Goal: Task Accomplishment & Management: Use online tool/utility

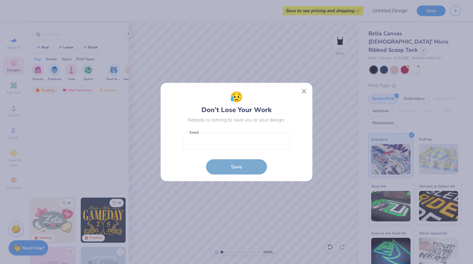
scroll to position [164, 0]
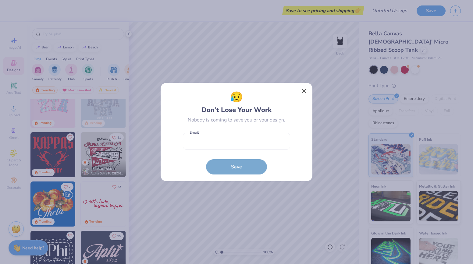
click at [302, 93] on button "Close" at bounding box center [304, 92] width 12 height 12
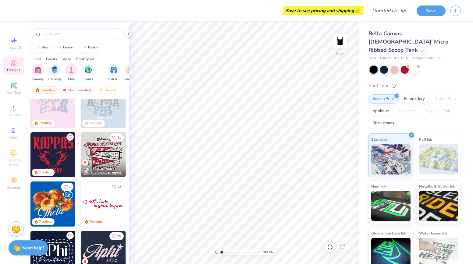
click at [393, 66] on div "Bella Canvas [DEMOGRAPHIC_DATA]' Micro Ribbed Scoop Tank Bella + Canvas # 1012B…" at bounding box center [414, 151] width 92 height 242
click at [394, 65] on div at bounding box center [394, 69] width 8 height 8
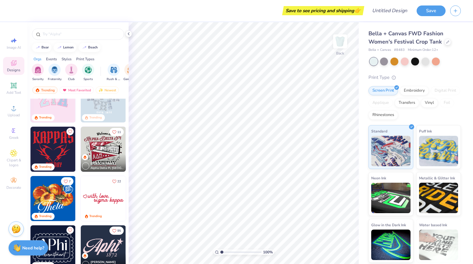
scroll to position [169, 0]
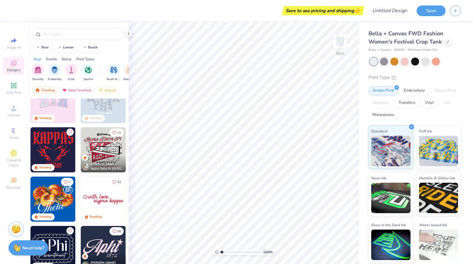
click at [102, 156] on div "Aggie Zabek Alpha Delta Pi, University of Arkansas at Fayetteville" at bounding box center [103, 164] width 45 height 18
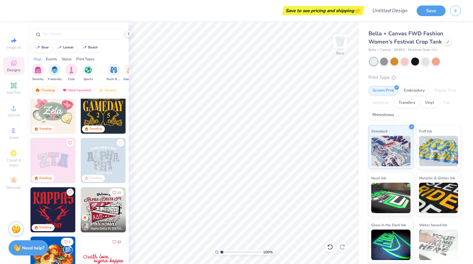
scroll to position [108, 0]
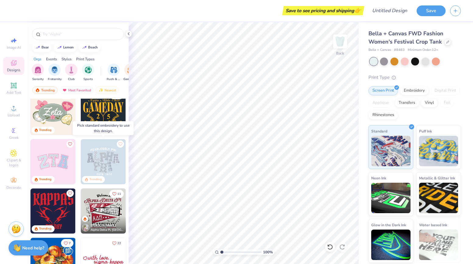
click at [113, 165] on img at bounding box center [103, 161] width 45 height 45
click at [113, 161] on img at bounding box center [103, 161] width 45 height 45
click at [122, 171] on img at bounding box center [103, 161] width 45 height 45
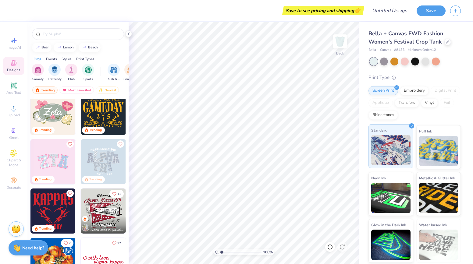
click at [395, 133] on div "Standard" at bounding box center [390, 146] width 45 height 44
click at [104, 159] on img at bounding box center [103, 161] width 45 height 45
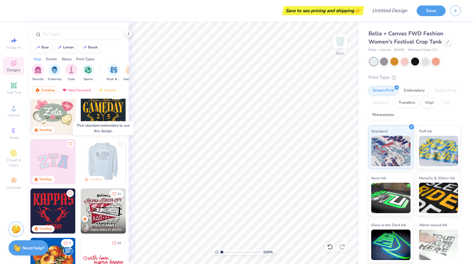
click at [92, 147] on img at bounding box center [102, 161] width 45 height 45
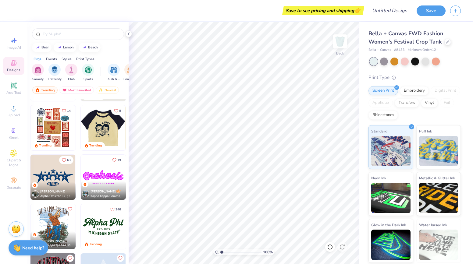
scroll to position [537, 0]
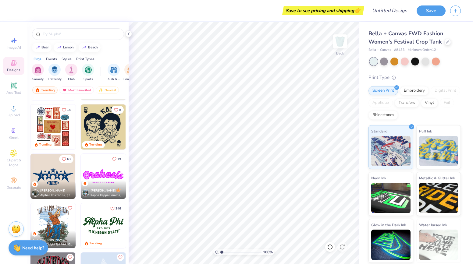
click at [63, 179] on img at bounding box center [52, 176] width 45 height 45
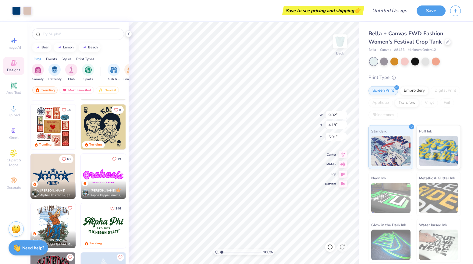
type input "2.60"
type input "0.21"
type input "0.69"
type input "4.15"
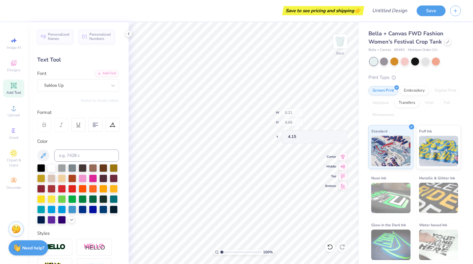
type input "0.38"
type input "4.12"
type textarea "9"
type input "9.82"
type input "2.92"
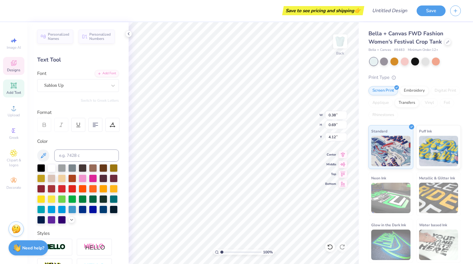
type input "3.23"
type input "0.38"
type input "0.69"
type input "4.12"
type textarea "2"
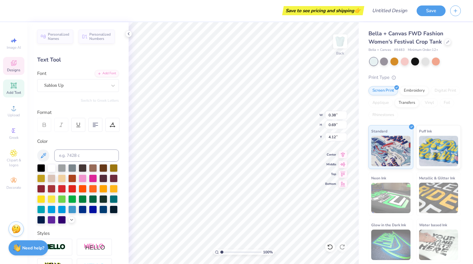
type input "0.34"
type input "0.75"
type input "5.94"
type input "2.84"
type input "0.98"
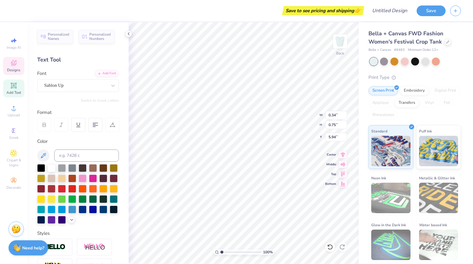
type input "5.80"
click at [326, 247] on div at bounding box center [330, 247] width 10 height 10
type textarea "h"
type textarea "L"
type input "0.31"
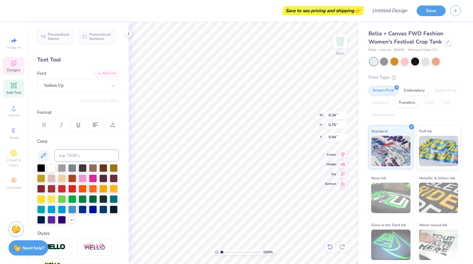
type input "0.70"
type input "5.95"
type textarea "T"
type input "0.70"
type input "0.67"
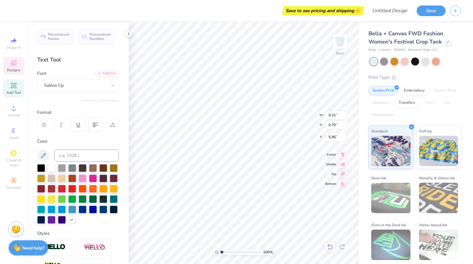
type input "5.98"
type input "0.34"
type input "0.73"
type input "5.95"
type textarea "S"
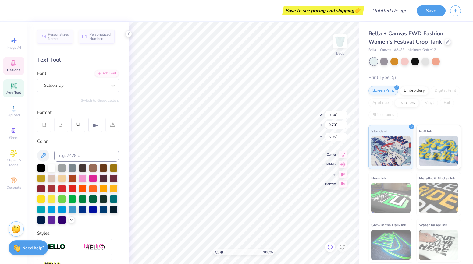
type input "0.33"
type input "0.55"
type input "6.03"
type input "5.82"
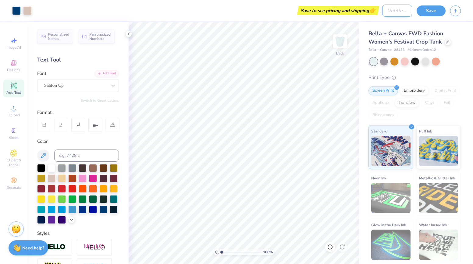
click at [382, 10] on input "Design Title" at bounding box center [397, 11] width 30 height 12
type input "tank"
click at [437, 13] on button "Save" at bounding box center [430, 10] width 29 height 11
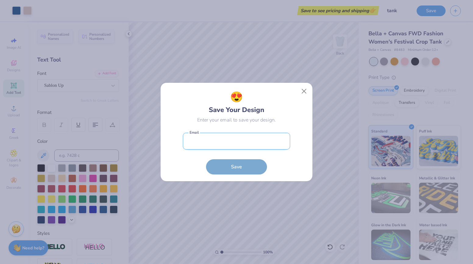
click at [202, 143] on input "email" at bounding box center [236, 141] width 107 height 17
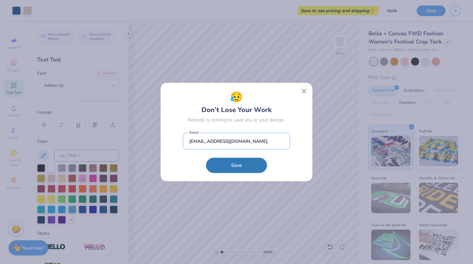
type input "gardenofscouteden@gmail.com"
click at [214, 163] on button "Save" at bounding box center [236, 165] width 61 height 15
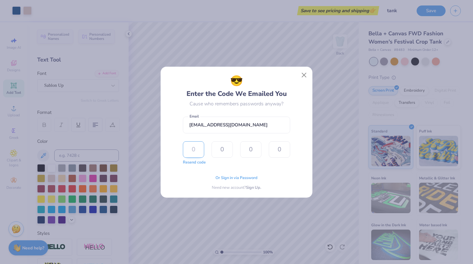
type input "1"
type input "7"
type input "9"
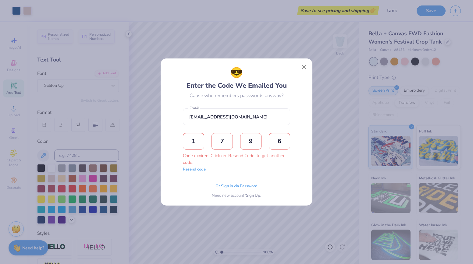
type input "6"
click at [198, 171] on button "Resend code" at bounding box center [194, 170] width 23 height 6
click at [193, 143] on input "text" at bounding box center [193, 141] width 21 height 16
type input "3"
type input "1"
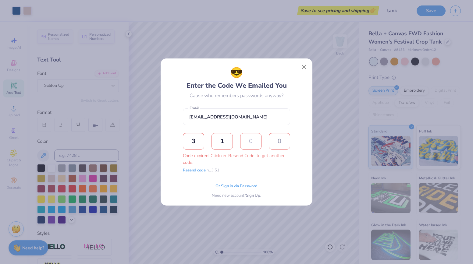
type input "0"
type input "7"
click at [263, 179] on div "😎 Enter the Code We Emailed You Cause who remembers passwords anyway? gardenofs…" at bounding box center [236, 131] width 107 height 133
click at [241, 186] on span "Or Sign in via Password" at bounding box center [236, 185] width 42 height 6
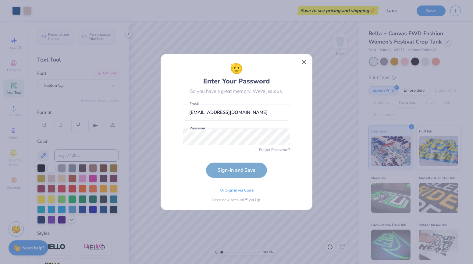
click at [303, 60] on button "Close" at bounding box center [304, 63] width 12 height 12
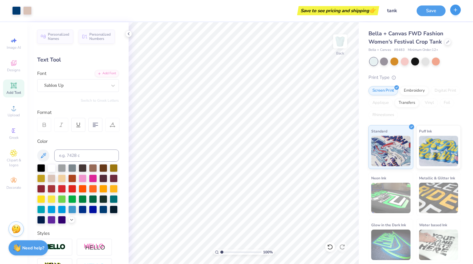
click at [454, 9] on icon "button" at bounding box center [455, 9] width 5 height 5
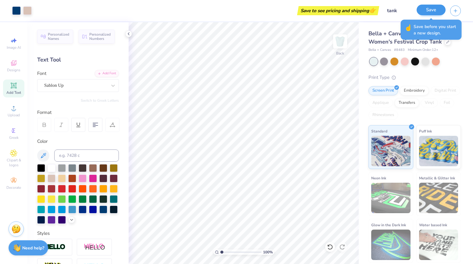
click at [432, 12] on button "Save" at bounding box center [430, 10] width 29 height 11
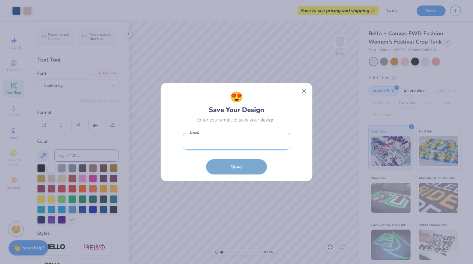
click at [253, 140] on input "email" at bounding box center [236, 141] width 107 height 17
type input "gardenofscouteden@gmail.com"
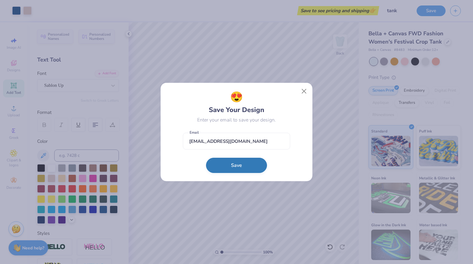
click at [257, 171] on button "Save" at bounding box center [236, 165] width 61 height 15
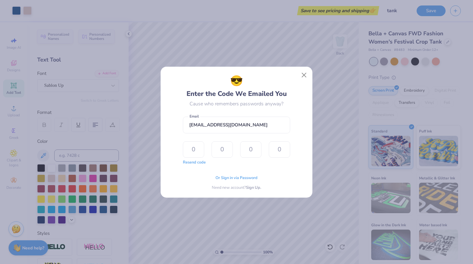
click at [179, 187] on div "😎 Enter the Code We Emailed You Cause who remembers passwords anyway? gardenofs…" at bounding box center [237, 131] width 138 height 117
click at [228, 177] on span "Or Sign in via Password" at bounding box center [236, 177] width 42 height 6
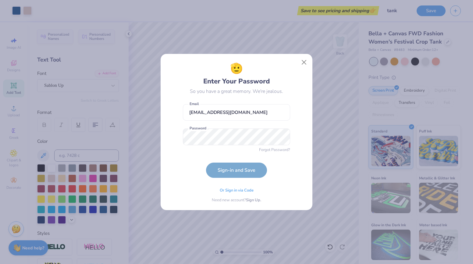
click at [246, 156] on form "gardenofscouteden@gmail.com Email Password is a required field Password Forgot …" at bounding box center [236, 139] width 107 height 77
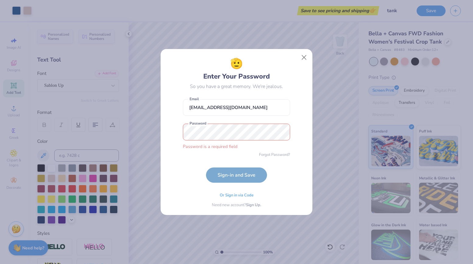
click at [251, 179] on form "gardenofscouteden@gmail.com Email Password is a required field Password Forgot …" at bounding box center [236, 139] width 107 height 87
click at [304, 57] on button "Close" at bounding box center [304, 58] width 12 height 12
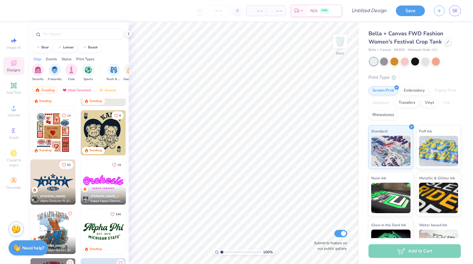
scroll to position [535, 0]
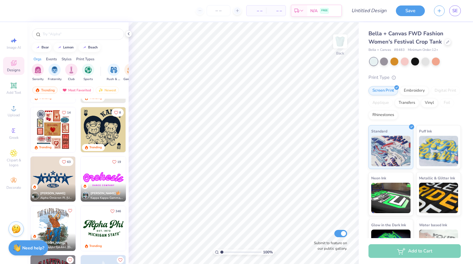
click at [59, 174] on img at bounding box center [52, 179] width 45 height 45
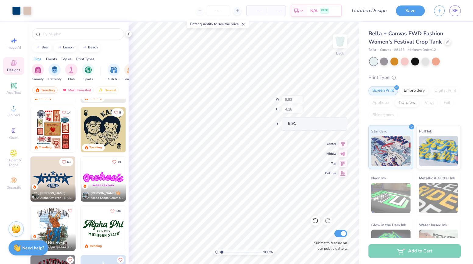
type input "0.38"
type input "0.69"
type input "7.43"
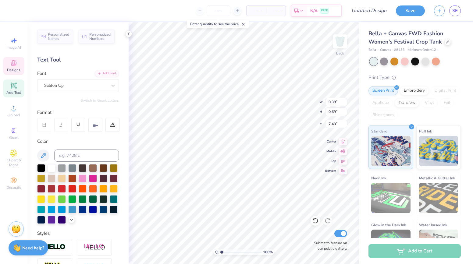
type input "0.34"
type input "0.75"
type input "9.25"
click at [314, 222] on icon at bounding box center [315, 221] width 6 height 6
type textarea "h"
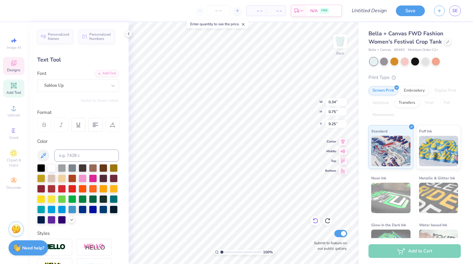
type textarea "L"
type input "0.31"
type input "0.70"
type textarea "T"
type input "0.34"
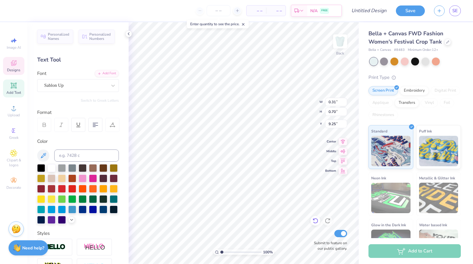
type input "0.73"
type input "9.26"
type textarea "S"
type input "0.70"
type input "0.67"
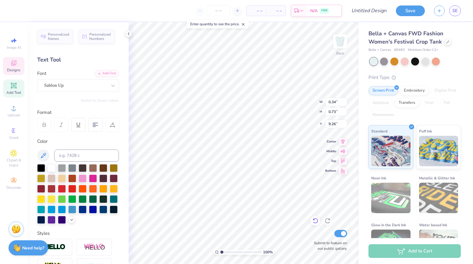
type input "9.29"
type input "7.31"
click at [314, 219] on icon at bounding box center [315, 221] width 6 height 6
type textarea "9"
type textarea "2"
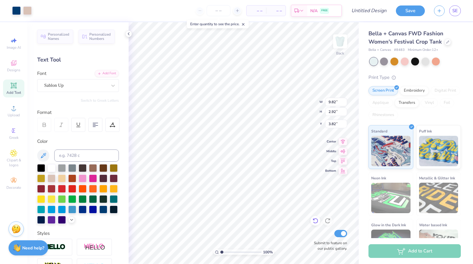
click at [316, 219] on icon at bounding box center [315, 221] width 6 height 6
type input "6.54"
type input "1.54"
type input "2.20"
type input "1.23"
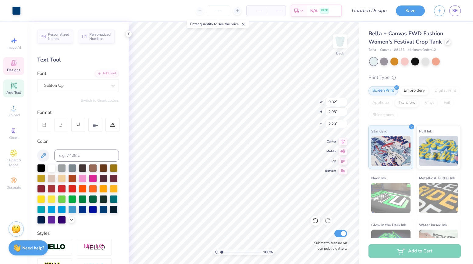
type input "1.17"
click at [315, 222] on icon at bounding box center [315, 221] width 6 height 6
type input "1.54"
type input "2.35"
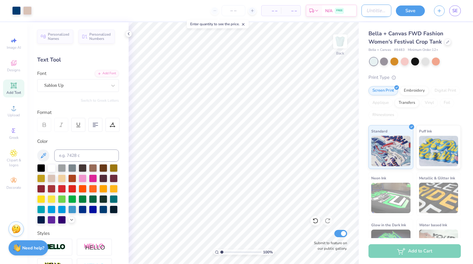
click at [366, 14] on input "Design Title" at bounding box center [376, 11] width 30 height 12
type input "tank"
click at [413, 11] on button "Save" at bounding box center [410, 10] width 29 height 11
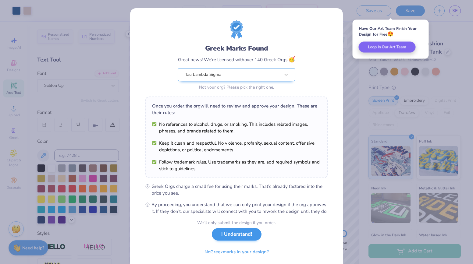
click at [247, 241] on button "I Understand!" at bounding box center [237, 234] width 50 height 12
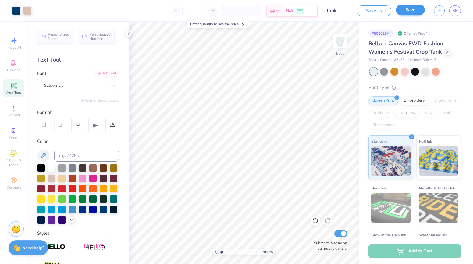
click at [402, 12] on button "Save" at bounding box center [410, 10] width 29 height 11
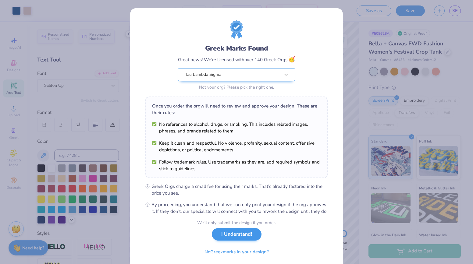
click at [239, 241] on button "I Understand!" at bounding box center [237, 234] width 50 height 12
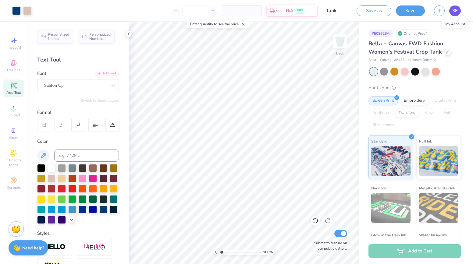
click at [456, 15] on link "SE" at bounding box center [455, 10] width 12 height 11
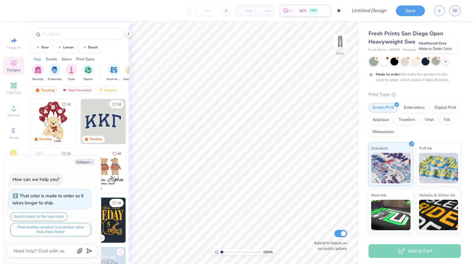
click at [436, 61] on div at bounding box center [436, 61] width 8 height 8
click at [374, 62] on div at bounding box center [374, 62] width 8 height 8
click at [446, 61] on icon at bounding box center [445, 60] width 5 height 5
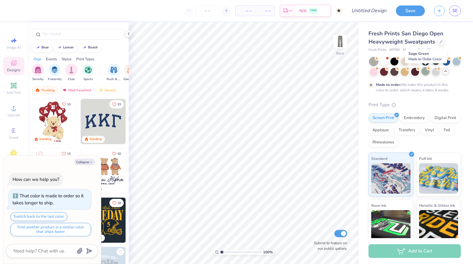
click at [425, 73] on div at bounding box center [425, 71] width 8 height 8
click at [338, 41] on img at bounding box center [340, 41] width 24 height 24
click at [16, 135] on div "Greek" at bounding box center [13, 134] width 21 height 18
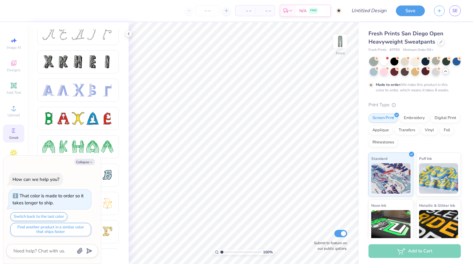
scroll to position [18, 0]
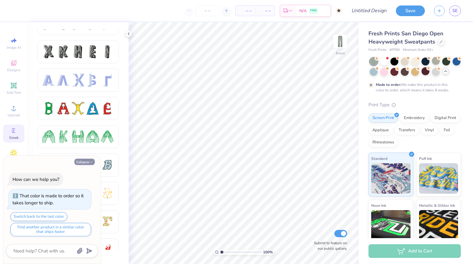
click at [84, 161] on button "Collapse" at bounding box center [84, 162] width 20 height 6
type textarea "x"
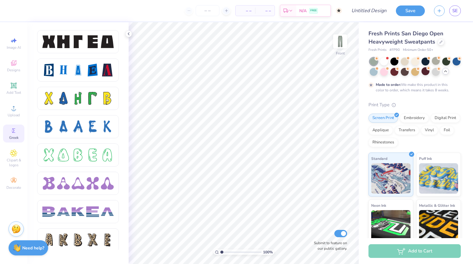
scroll to position [822, 0]
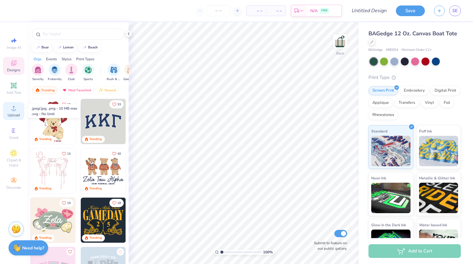
click at [13, 113] on span "Upload" at bounding box center [14, 115] width 12 height 5
click at [16, 111] on icon at bounding box center [13, 107] width 7 height 7
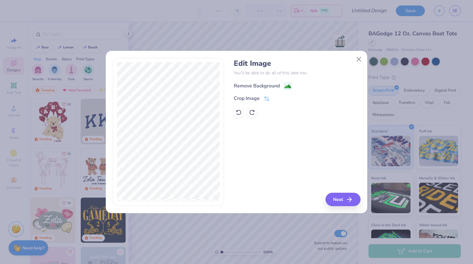
click at [289, 87] on image at bounding box center [287, 86] width 7 height 7
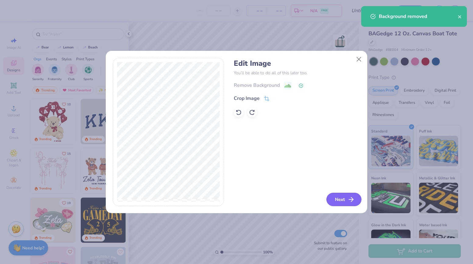
click at [344, 197] on button "Next" at bounding box center [343, 199] width 35 height 13
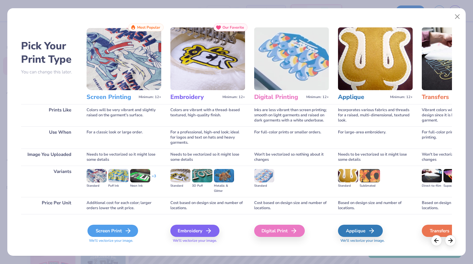
click at [122, 232] on div "Screen Print" at bounding box center [112, 231] width 51 height 12
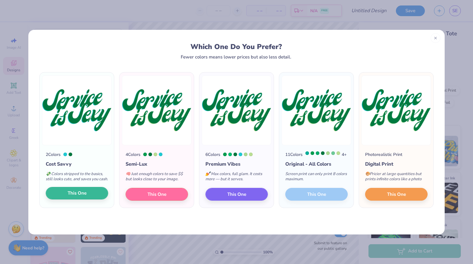
click at [90, 200] on button "This One" at bounding box center [77, 193] width 62 height 13
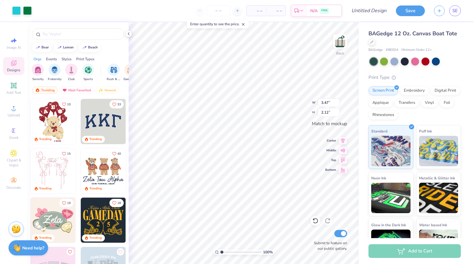
type input "3.47"
type input "3.46"
click at [14, 151] on icon at bounding box center [13, 153] width 7 height 7
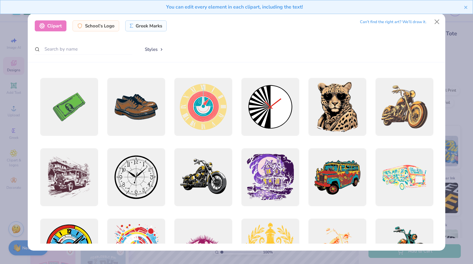
scroll to position [63, 0]
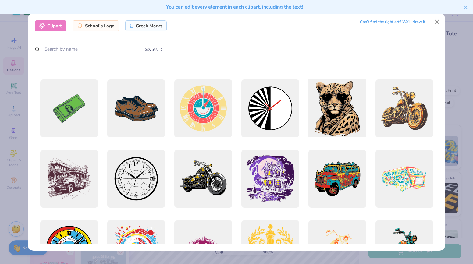
click at [332, 115] on div at bounding box center [337, 108] width 64 height 64
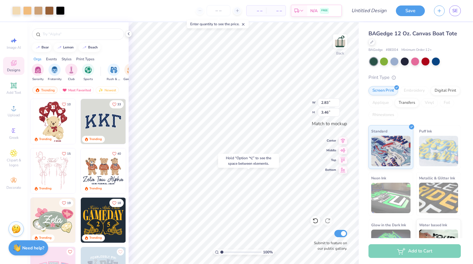
type input "2.84"
type input "3.47"
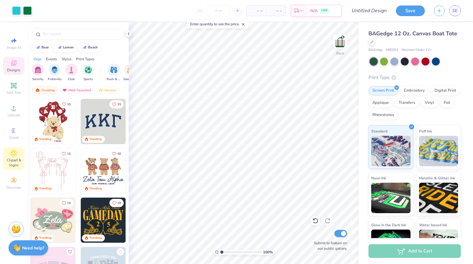
click at [15, 162] on span "Clipart & logos" at bounding box center [13, 163] width 21 height 10
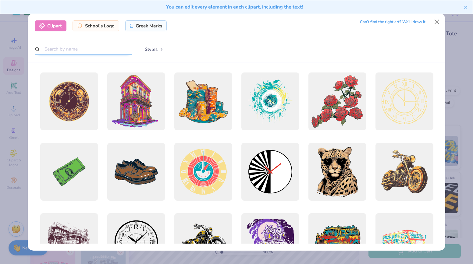
scroll to position [0, 0]
click at [73, 50] on input "text" at bounding box center [83, 49] width 97 height 11
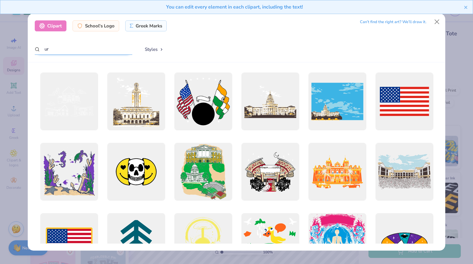
type input "u"
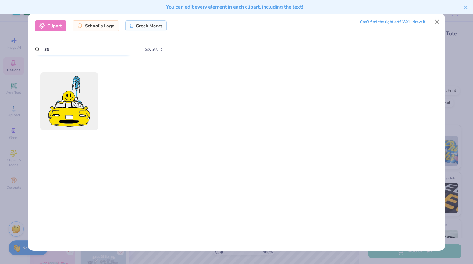
type input "s"
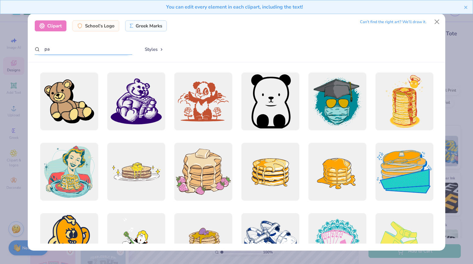
type input "p"
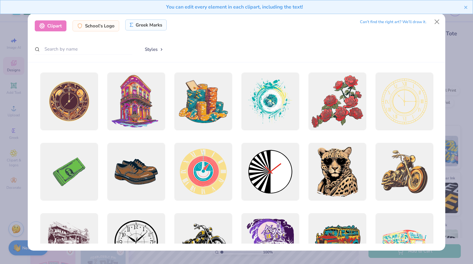
click at [142, 25] on div "Greek Marks" at bounding box center [146, 24] width 42 height 11
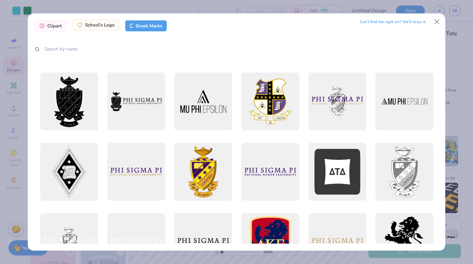
click at [95, 26] on div "School's Logo" at bounding box center [96, 24] width 47 height 11
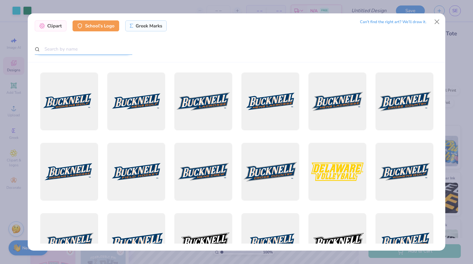
click at [85, 48] on input "text" at bounding box center [83, 49] width 97 height 11
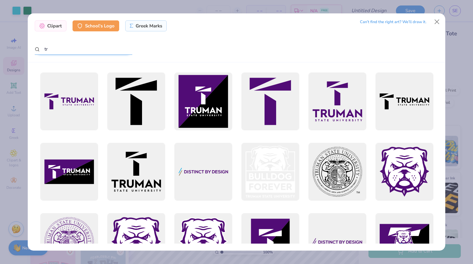
type input "t"
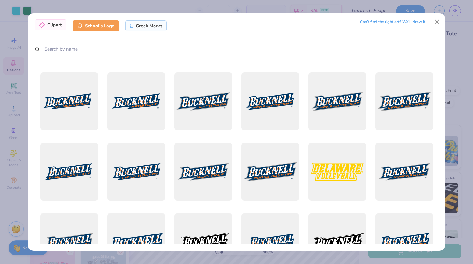
click at [55, 27] on div "Clipart" at bounding box center [51, 24] width 32 height 11
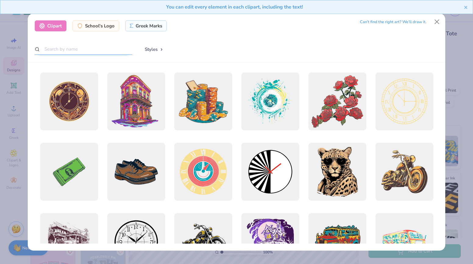
click at [56, 51] on input "text" at bounding box center [83, 49] width 97 height 11
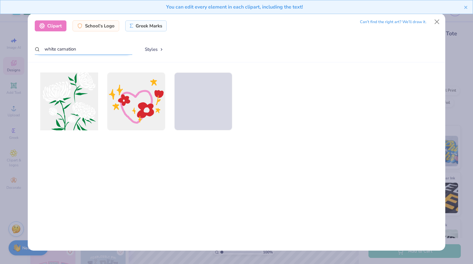
type input "white carnation"
click at [79, 106] on div at bounding box center [69, 101] width 64 height 64
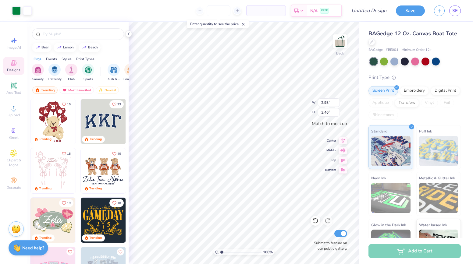
type input "3.47"
type input "1.87"
type input "2.21"
type input "1.96"
type input "2.15"
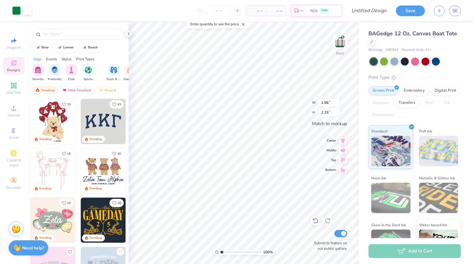
type input "1.19"
type input "1.31"
type input "1.61"
type input "1.77"
type input "2.10"
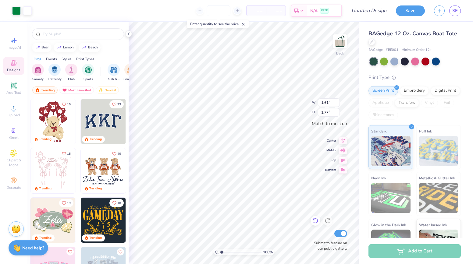
type input "2.32"
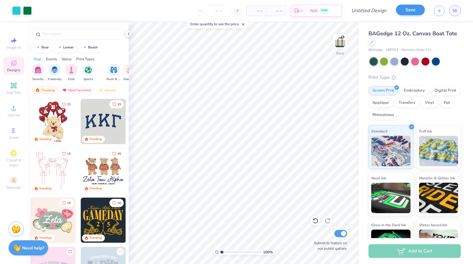
click at [404, 12] on button "Save" at bounding box center [410, 10] width 29 height 11
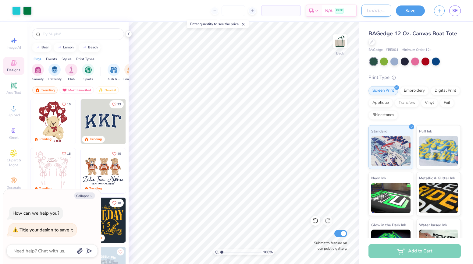
type textarea "x"
click at [372, 12] on input "Design Title" at bounding box center [376, 11] width 30 height 12
type input "t"
type textarea "x"
type input "to"
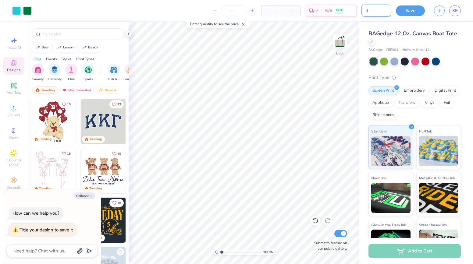
type textarea "x"
type input "tot"
type textarea "x"
type input "tote"
type textarea "x"
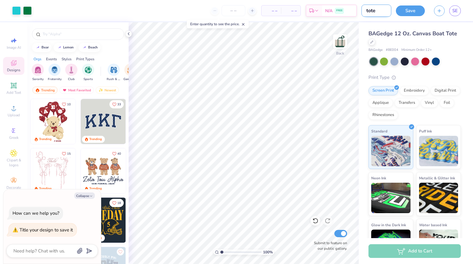
type input "tote"
click at [409, 12] on button "Save" at bounding box center [410, 10] width 29 height 11
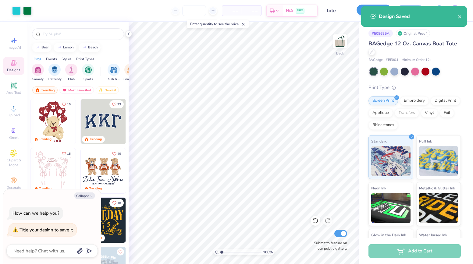
type textarea "x"
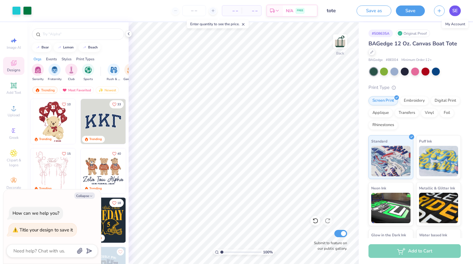
click at [457, 11] on span "SE" at bounding box center [454, 10] width 5 height 7
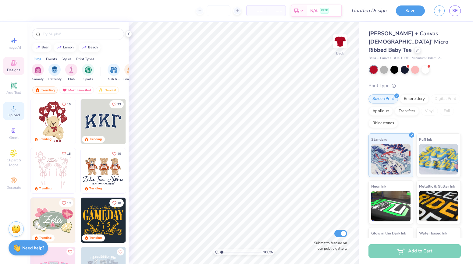
click at [12, 117] on span "Upload" at bounding box center [14, 115] width 12 height 5
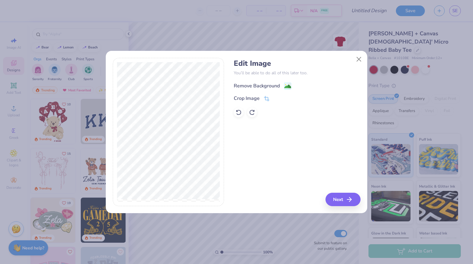
click at [286, 86] on image at bounding box center [287, 86] width 7 height 7
click at [342, 200] on button "Next" at bounding box center [343, 199] width 35 height 13
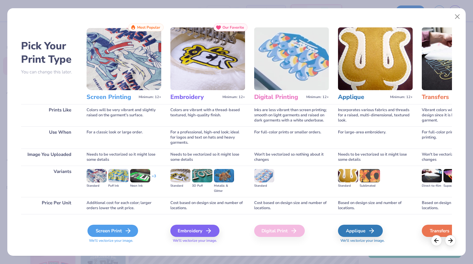
click at [126, 233] on icon at bounding box center [127, 230] width 7 height 7
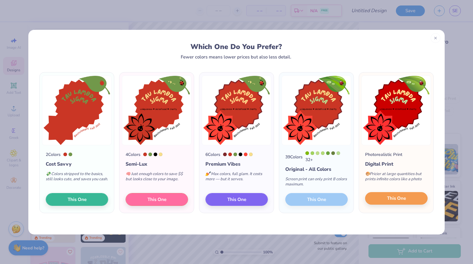
click at [381, 199] on button "This One" at bounding box center [396, 198] width 62 height 13
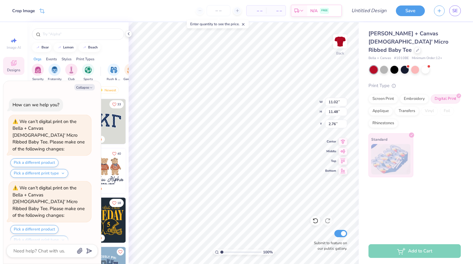
scroll to position [52, 0]
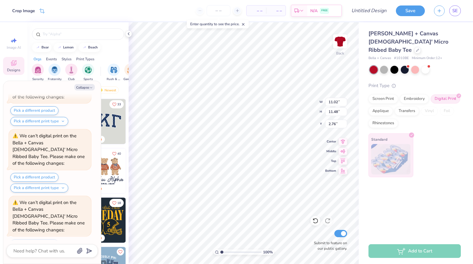
type textarea "x"
type input "0.50"
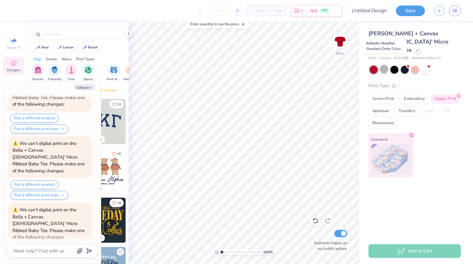
click at [385, 65] on div at bounding box center [384, 69] width 8 height 8
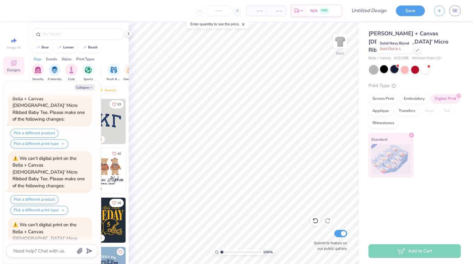
click at [394, 65] on div at bounding box center [394, 69] width 8 height 8
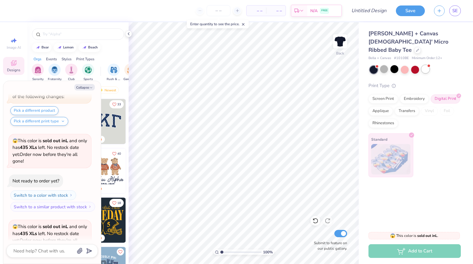
click at [424, 65] on div at bounding box center [425, 69] width 8 height 8
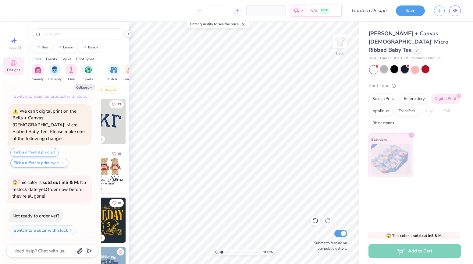
click at [404, 65] on div at bounding box center [405, 69] width 8 height 8
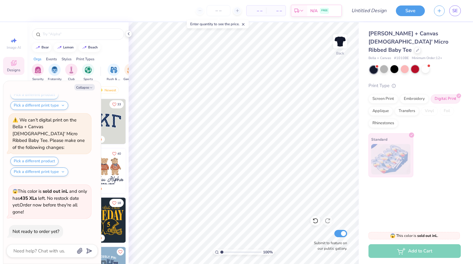
click at [413, 65] on div at bounding box center [415, 69] width 8 height 8
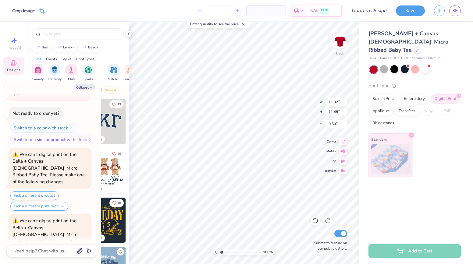
type textarea "x"
type input "9.24"
type input "9.63"
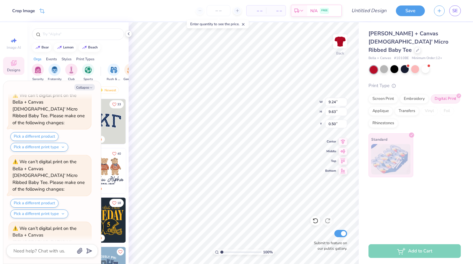
type textarea "x"
type input "0.96"
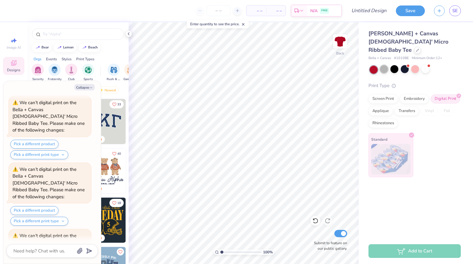
click at [384, 65] on div at bounding box center [384, 69] width 8 height 8
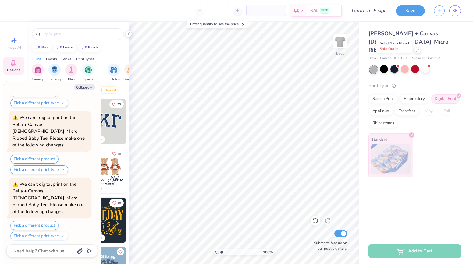
click at [394, 65] on div at bounding box center [394, 69] width 8 height 8
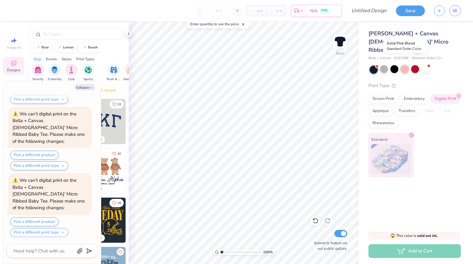
click at [408, 65] on div at bounding box center [405, 69] width 8 height 8
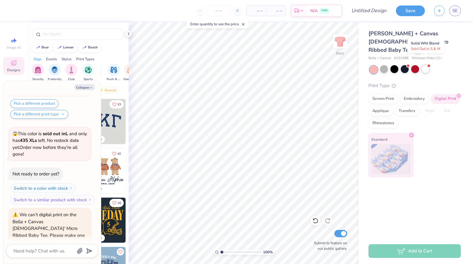
click at [425, 65] on div at bounding box center [425, 69] width 8 height 8
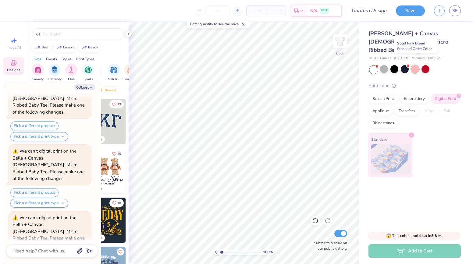
click at [414, 65] on div at bounding box center [415, 69] width 8 height 8
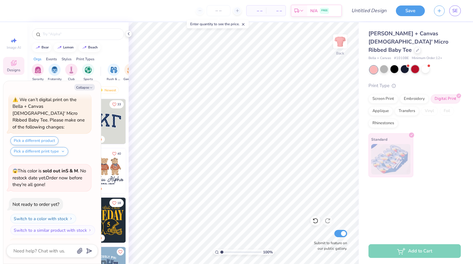
click at [416, 65] on div at bounding box center [415, 69] width 8 height 8
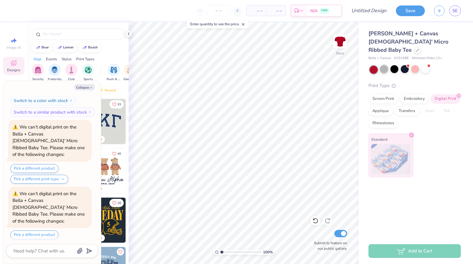
click at [385, 65] on div at bounding box center [384, 69] width 8 height 8
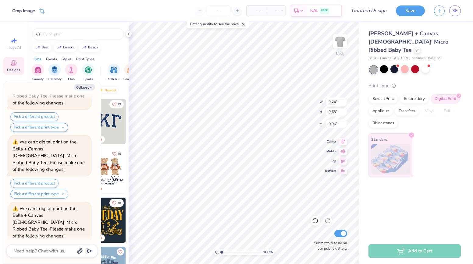
type textarea "x"
type input "1.09"
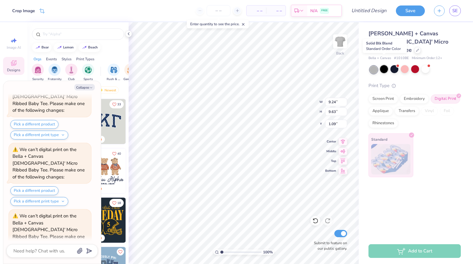
click at [381, 65] on div at bounding box center [384, 69] width 8 height 8
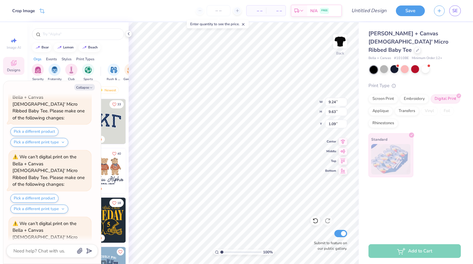
scroll to position [2324, 0]
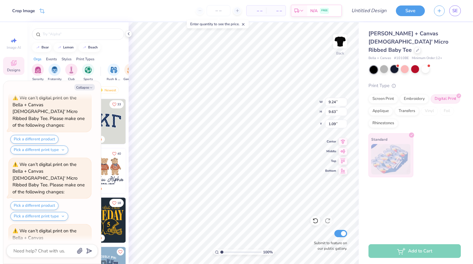
click at [395, 65] on div at bounding box center [394, 69] width 8 height 8
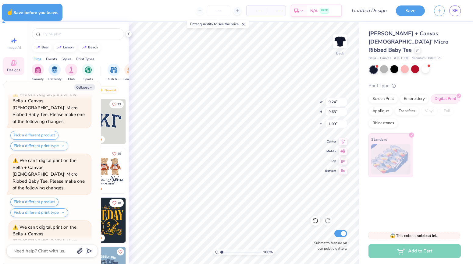
type textarea "x"
